Goal: Information Seeking & Learning: Find specific page/section

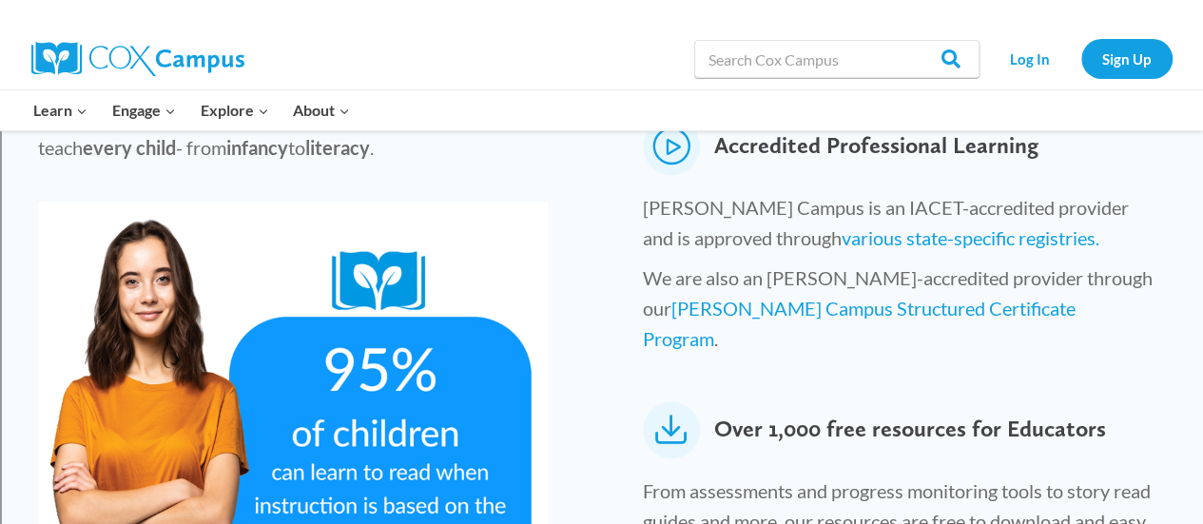
scroll to position [856, 0]
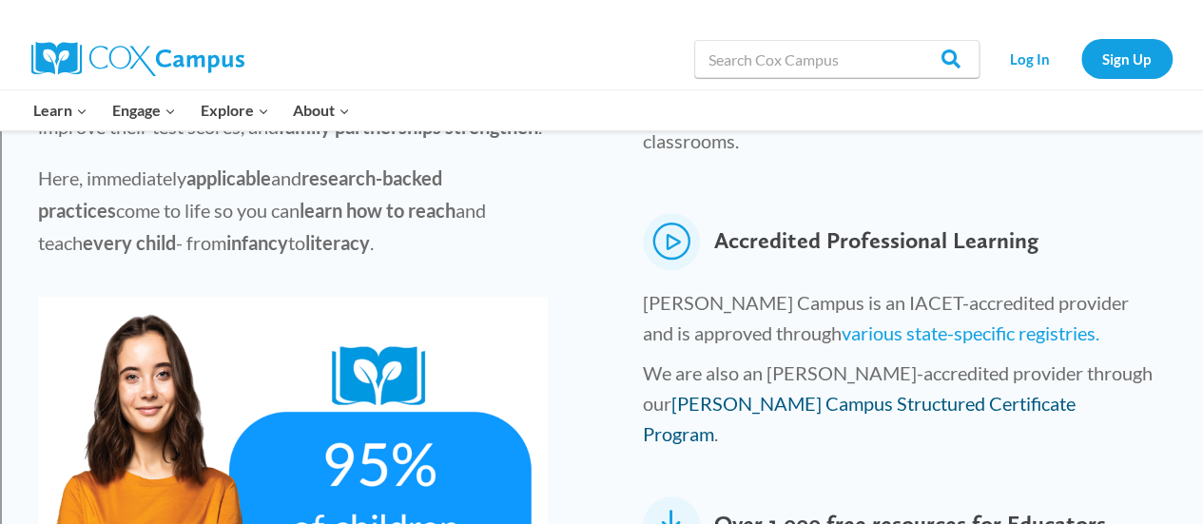
click at [791, 392] on link "Cox Campus Structured Certificate Program" at bounding box center [859, 418] width 433 height 53
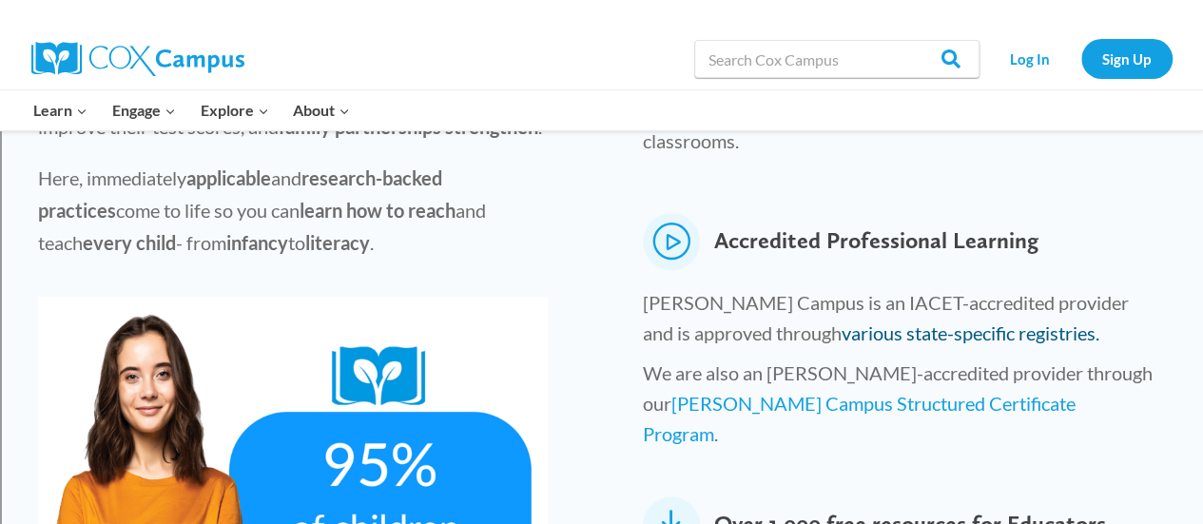
click at [842, 321] on link "various state-specific registries." at bounding box center [971, 332] width 258 height 23
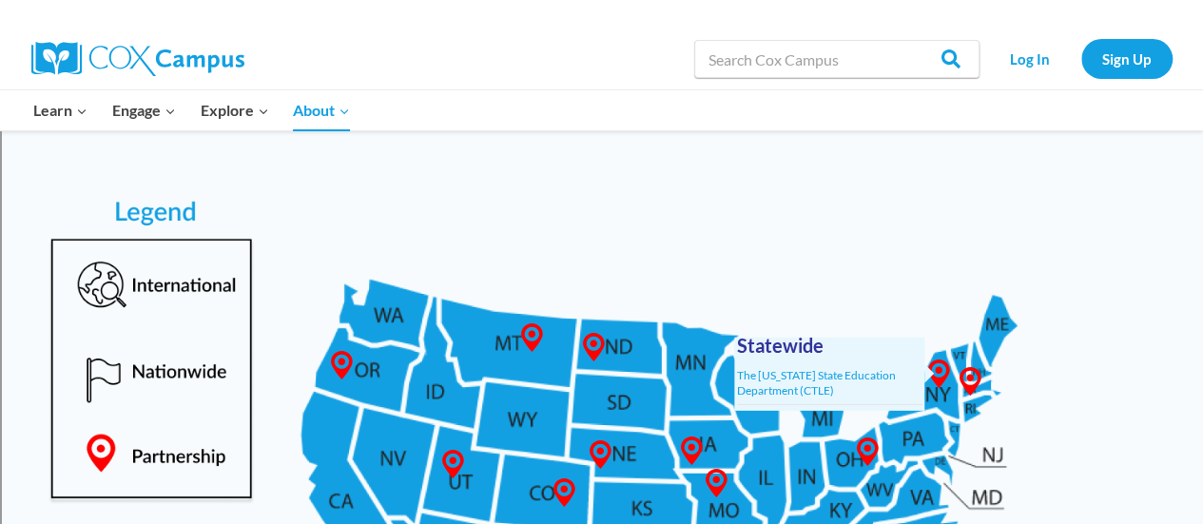
scroll to position [856, 0]
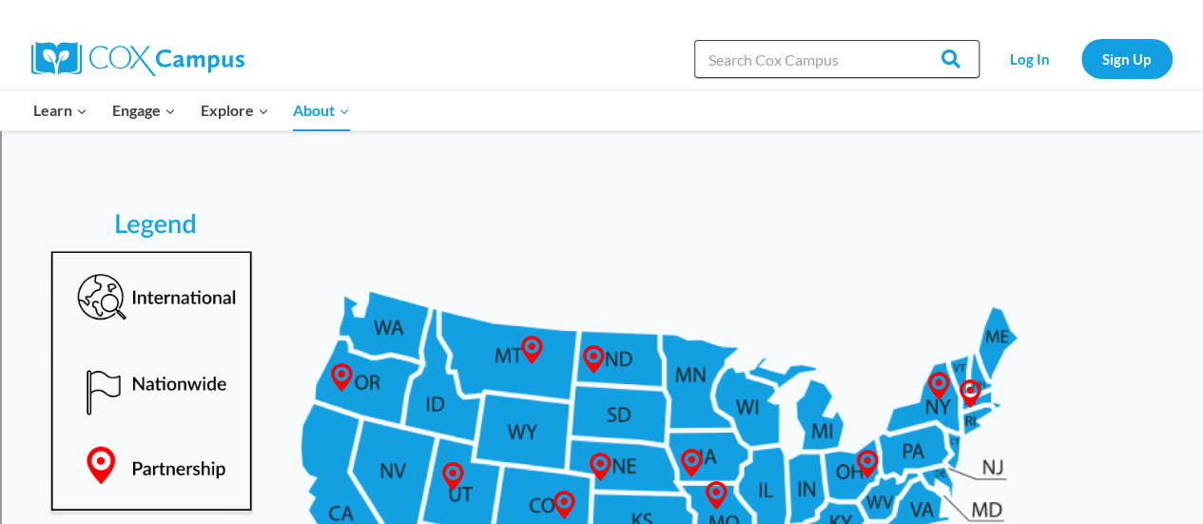
click at [761, 68] on input "Search in [URL][DOMAIN_NAME]" at bounding box center [836, 59] width 285 height 38
type input "CESA 1"
